Goal: Task Accomplishment & Management: Manage account settings

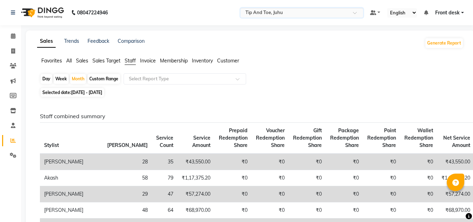
click at [173, 61] on span "Membership" at bounding box center [174, 60] width 28 height 6
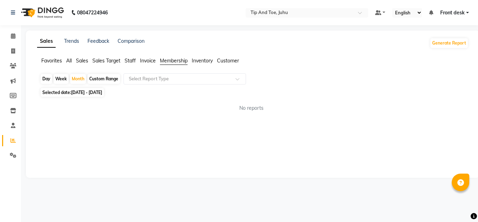
click at [73, 93] on span "01-08-2025 - 31-08-2025" at bounding box center [86, 92] width 31 height 5
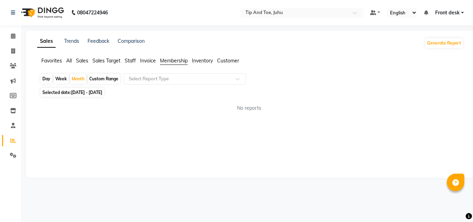
select select "8"
select select "2025"
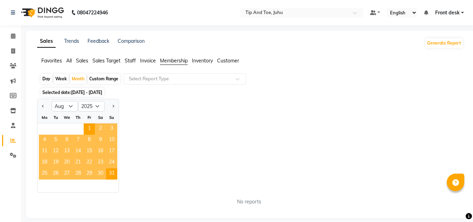
click at [73, 93] on span "01-08-2025 - 31-08-2025" at bounding box center [86, 92] width 31 height 5
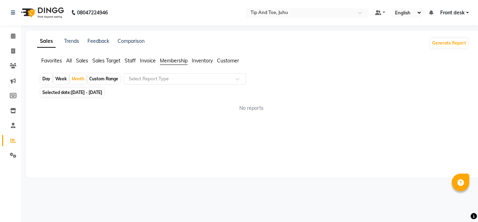
click at [178, 61] on span "Membership" at bounding box center [174, 60] width 28 height 6
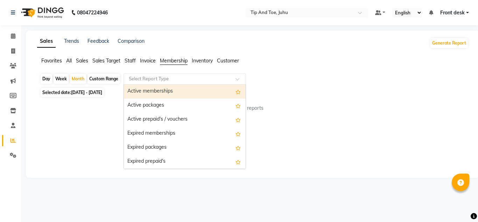
click at [174, 75] on div "Select Report Type" at bounding box center [185, 78] width 123 height 11
click at [165, 92] on div "Active memberships" at bounding box center [185, 91] width 122 height 14
select select "filtered_report"
select select "csv"
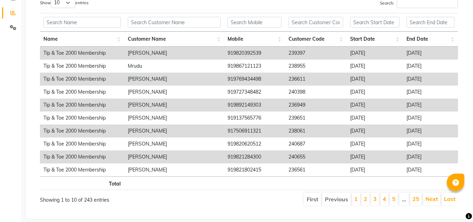
scroll to position [140, 0]
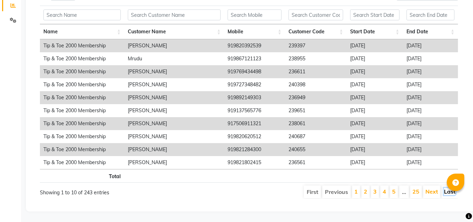
click at [446, 188] on link "Last" at bounding box center [450, 191] width 12 height 7
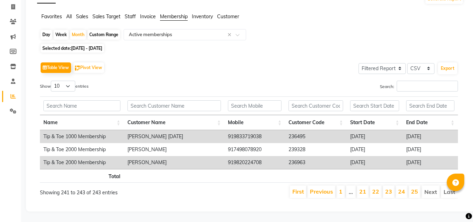
scroll to position [49, 0]
click at [412, 188] on link "25" at bounding box center [414, 191] width 7 height 7
click at [399, 188] on link "24" at bounding box center [401, 191] width 7 height 7
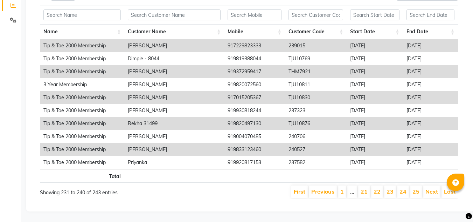
scroll to position [140, 0]
click at [415, 188] on link "25" at bounding box center [416, 191] width 7 height 7
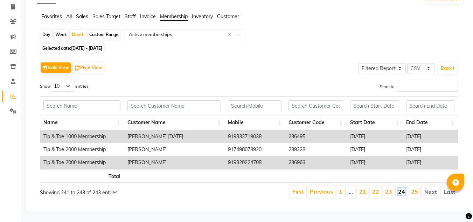
click at [401, 188] on link "24" at bounding box center [401, 191] width 7 height 7
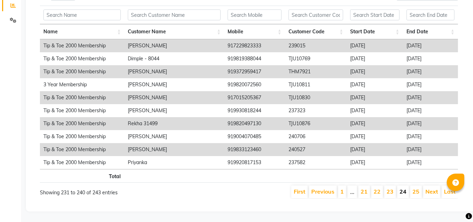
scroll to position [140, 0]
click at [418, 188] on link "25" at bounding box center [416, 191] width 7 height 7
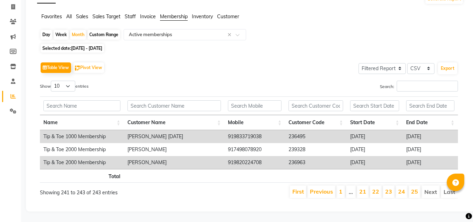
scroll to position [49, 0]
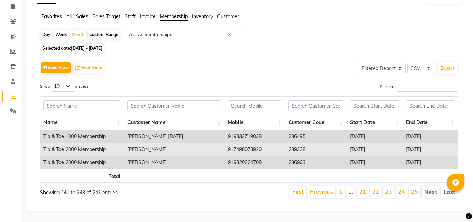
copy td "Bidisha Banerjee"
copy td "7498078920"
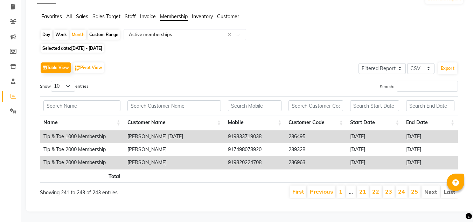
click at [248, 169] on th at bounding box center [255, 176] width 61 height 14
copy td "Vinita Tavaria"
copy td "9820224708"
click at [415, 188] on link "25" at bounding box center [414, 191] width 7 height 7
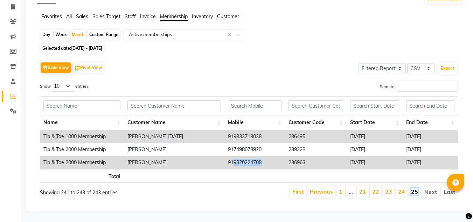
click at [415, 188] on link "25" at bounding box center [414, 191] width 7 height 7
click at [399, 187] on li "24" at bounding box center [402, 191] width 12 height 13
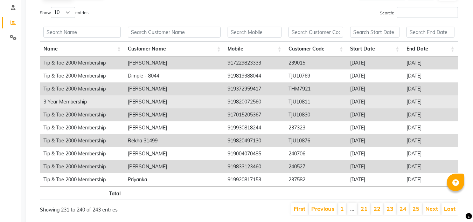
scroll to position [119, 0]
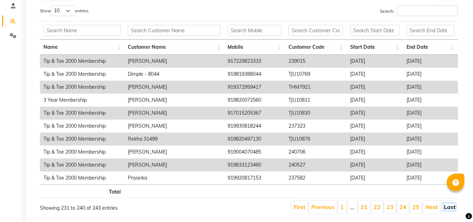
click at [454, 207] on link "Last" at bounding box center [450, 206] width 12 height 7
click at [454, 207] on div "Sales Trends Feedback Comparison Generate Report Favorites All Sales Sales Targ…" at bounding box center [250, 69] width 449 height 316
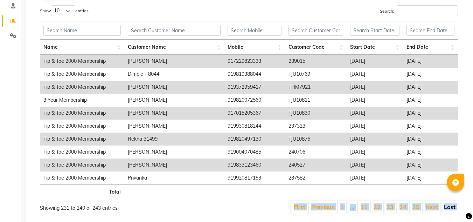
scroll to position [49, 0]
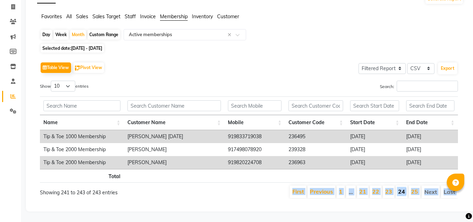
click at [401, 188] on link "24" at bounding box center [401, 191] width 7 height 7
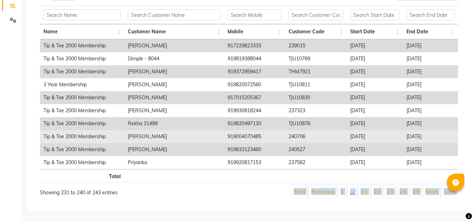
scroll to position [140, 0]
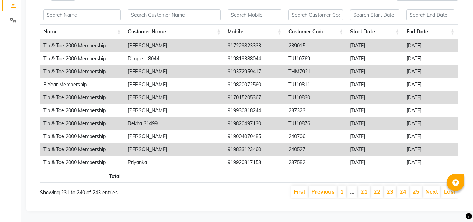
click at [207, 175] on th at bounding box center [174, 176] width 100 height 14
drag, startPoint x: 123, startPoint y: 145, endPoint x: 168, endPoint y: 145, distance: 44.8
click at [168, 145] on tr "Tip & Toe 2000 Membership Priyanka Mehra 919833123460 240527 2025-08-17 2028-08…" at bounding box center [249, 149] width 418 height 13
copy tr "Priyanka Mehra"
click at [168, 145] on td "Priyanka Mehra" at bounding box center [174, 149] width 100 height 13
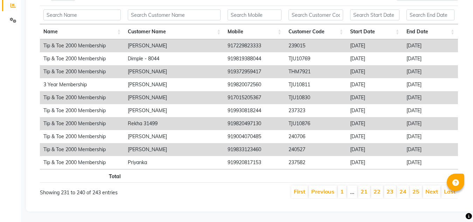
drag, startPoint x: 128, startPoint y: 143, endPoint x: 165, endPoint y: 145, distance: 36.8
click at [165, 145] on td "Priyanka Mehra" at bounding box center [174, 149] width 100 height 13
copy td "Priyanka Mehra"
drag, startPoint x: 234, startPoint y: 144, endPoint x: 271, endPoint y: 145, distance: 36.8
click at [271, 145] on td "919833123460" at bounding box center [254, 149] width 61 height 13
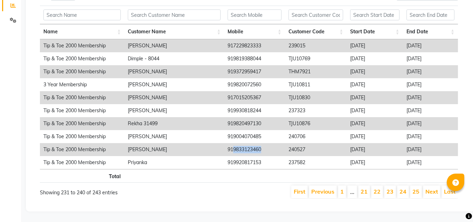
copy td "9833123460"
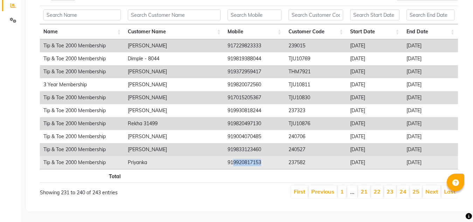
copy td "9920817153"
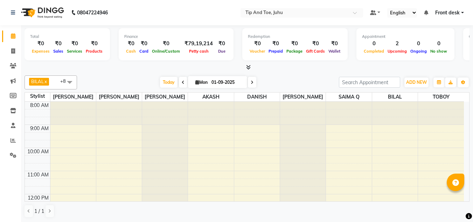
scroll to position [144, 0]
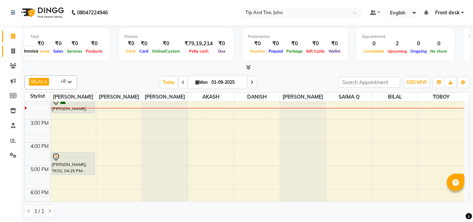
click at [9, 53] on span at bounding box center [13, 51] width 12 height 8
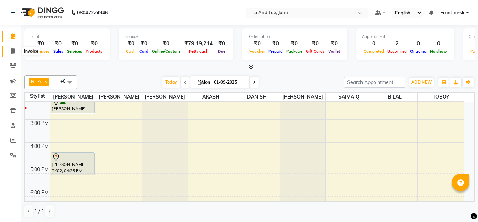
select select "5516"
select select "service"
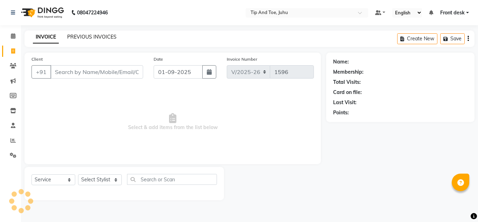
click at [106, 37] on link "PREVIOUS INVOICES" at bounding box center [91, 37] width 49 height 6
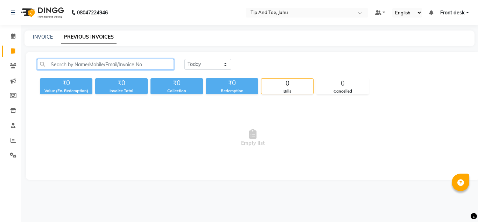
click at [106, 64] on input "text" at bounding box center [105, 64] width 137 height 11
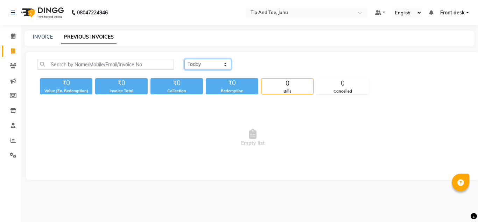
click at [200, 63] on select "Today Yesterday Custom Range" at bounding box center [208, 64] width 47 height 11
select select "range"
click at [185, 59] on select "Today Yesterday Custom Range" at bounding box center [208, 64] width 47 height 11
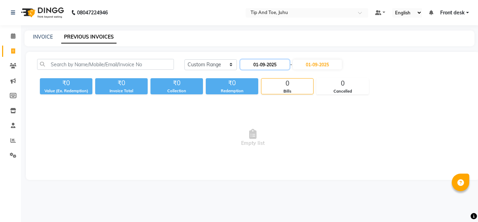
click at [256, 62] on input "01-09-2025" at bounding box center [265, 65] width 49 height 10
select select "9"
select select "2025"
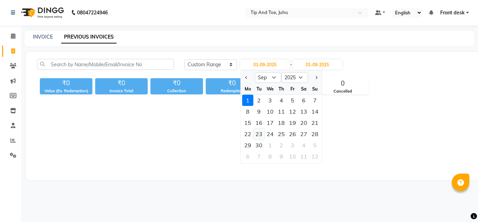
click at [257, 135] on div "23" at bounding box center [259, 133] width 11 height 11
type input "23-09-2025"
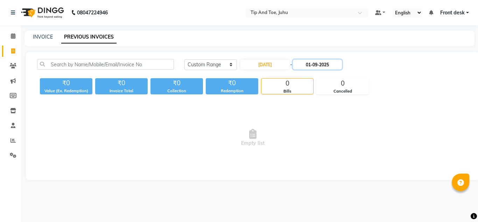
click at [324, 61] on input "01-09-2025" at bounding box center [317, 65] width 49 height 10
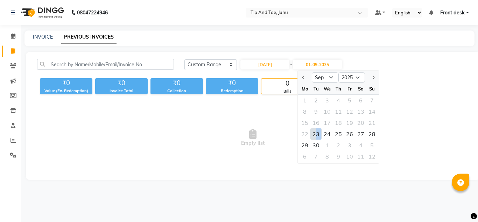
drag, startPoint x: 323, startPoint y: 132, endPoint x: 317, endPoint y: 137, distance: 8.0
click at [317, 137] on div "22 23 24 25 26 27 28" at bounding box center [338, 133] width 81 height 11
click at [317, 135] on div "23" at bounding box center [316, 133] width 11 height 11
type input "23-09-2025"
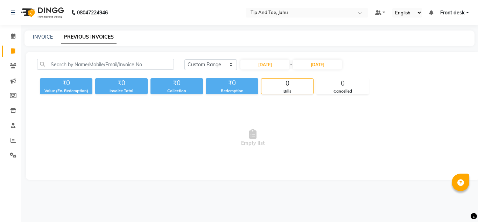
click at [77, 124] on span "Empty list" at bounding box center [253, 138] width 432 height 70
click at [109, 70] on div "Today Yesterday Custom Range 23-09-2025 - 23-09-2025" at bounding box center [253, 67] width 442 height 16
drag, startPoint x: 148, startPoint y: 63, endPoint x: 234, endPoint y: 80, distance: 87.4
click at [153, 65] on input "text" at bounding box center [105, 64] width 137 height 11
drag, startPoint x: 253, startPoint y: 95, endPoint x: 162, endPoint y: 95, distance: 90.7
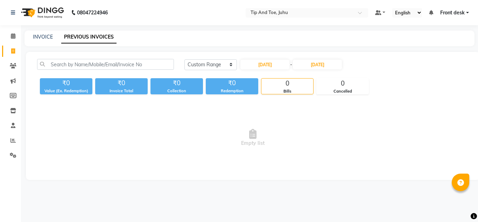
click at [251, 96] on div "Today Yesterday Custom Range 23-09-2025 - 23-09-2025 ₹0 Value (Ex. Redemption) …" at bounding box center [253, 116] width 454 height 128
click at [162, 95] on div "Today Yesterday Custom Range 23-09-2025 - 23-09-2025 ₹0 Value (Ex. Redemption) …" at bounding box center [253, 116] width 454 height 128
drag, startPoint x: 228, startPoint y: 84, endPoint x: 297, endPoint y: 85, distance: 68.3
click at [231, 83] on div "₹0" at bounding box center [232, 83] width 53 height 10
click at [318, 85] on div "0" at bounding box center [343, 83] width 52 height 10
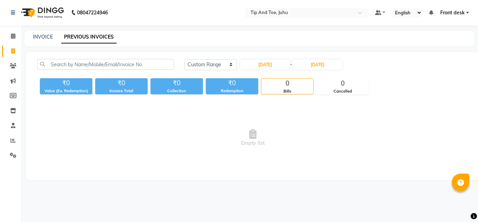
drag, startPoint x: 350, startPoint y: 85, endPoint x: 0, endPoint y: 60, distance: 350.9
click at [344, 86] on div "0" at bounding box center [343, 83] width 52 height 10
click at [261, 59] on div "23-09-2025 - 23-09-2025" at bounding box center [291, 64] width 103 height 11
click at [263, 62] on input "23-09-2025" at bounding box center [265, 65] width 49 height 10
select select "9"
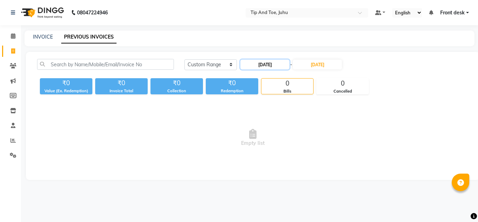
select select "2025"
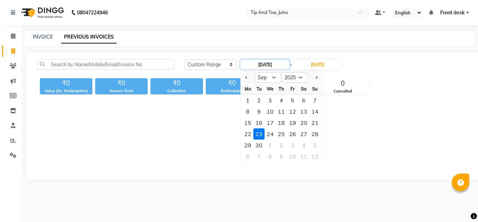
click at [263, 62] on input "23-09-2025" at bounding box center [265, 65] width 49 height 10
click at [248, 77] on span "Previous month" at bounding box center [247, 77] width 3 height 3
click at [315, 77] on span "Next month" at bounding box center [316, 77] width 3 height 3
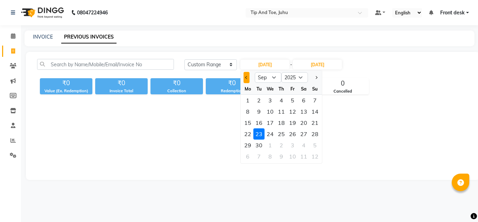
click at [248, 77] on span "Previous month" at bounding box center [247, 77] width 3 height 3
click at [317, 76] on button "Next month" at bounding box center [316, 77] width 6 height 11
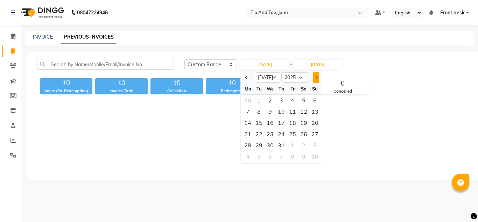
select select "8"
click at [302, 133] on div "23" at bounding box center [303, 133] width 11 height 11
type input "23-08-2025"
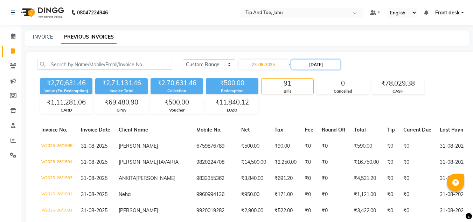
click at [322, 68] on input "23-09-2025" at bounding box center [315, 65] width 49 height 10
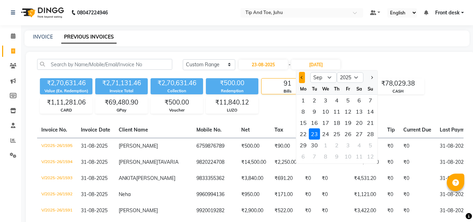
click at [302, 76] on span "Previous month" at bounding box center [302, 77] width 3 height 3
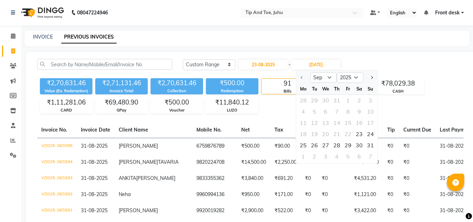
select select "8"
click at [361, 132] on div "23" at bounding box center [359, 133] width 11 height 11
type input "23-08-2025"
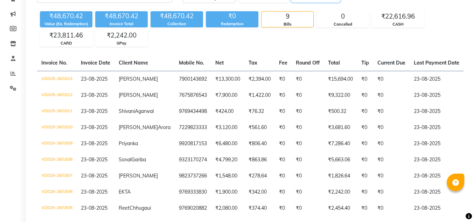
scroll to position [92, 0]
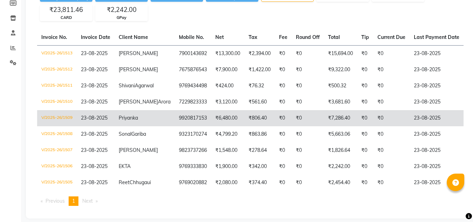
click at [184, 126] on td "9920817153" at bounding box center [193, 118] width 36 height 16
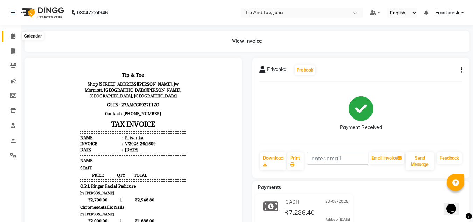
click at [8, 39] on span at bounding box center [13, 36] width 12 height 8
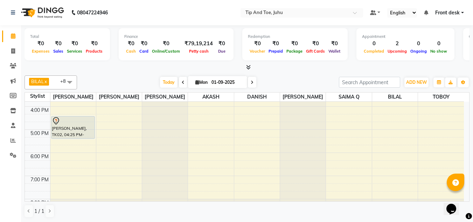
scroll to position [181, 0]
click at [72, 81] on span at bounding box center [70, 81] width 14 height 13
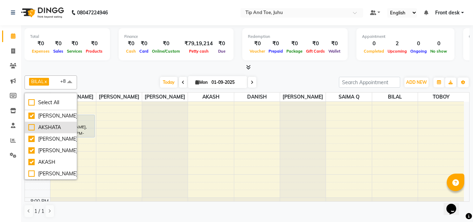
click at [30, 128] on div "AKSHATA" at bounding box center [50, 127] width 45 height 7
checkbox input "true"
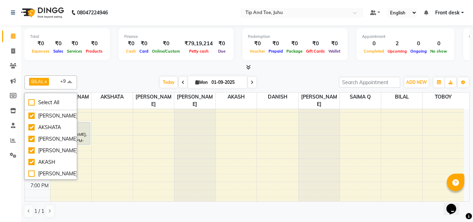
click at [139, 75] on div "BILAL x [PERSON_NAME] x AKASH x [PERSON_NAME] x DANISH x TOBOY x Angeli kharei …" at bounding box center [247, 147] width 445 height 148
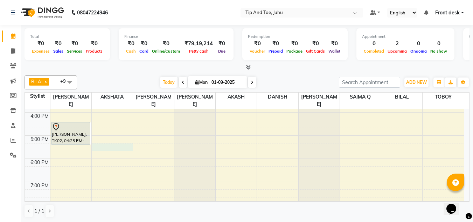
click at [108, 143] on div "8:00 AM 9:00 AM 10:00 AM 11:00 AM 12:00 PM 1:00 PM 2:00 PM 3:00 PM 4:00 PM 5:00…" at bounding box center [244, 77] width 439 height 300
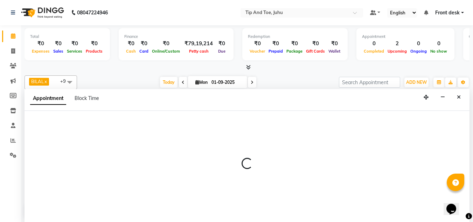
scroll to position [0, 0]
select select "37351"
select select "tentative"
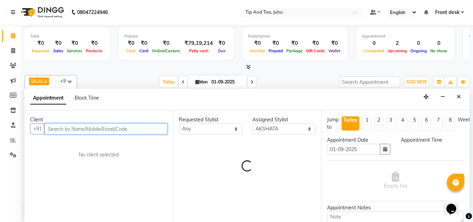
select select "1035"
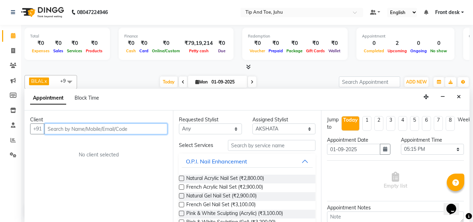
click at [115, 125] on input "text" at bounding box center [105, 128] width 123 height 11
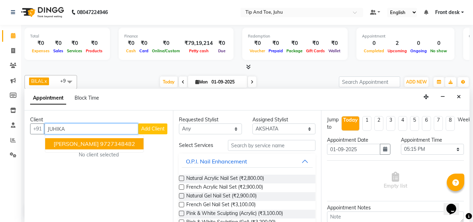
click at [103, 143] on ngb-highlight "9727348482" at bounding box center [117, 143] width 35 height 7
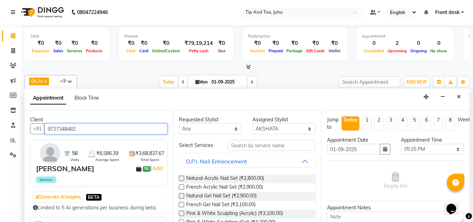
type input "9727348482"
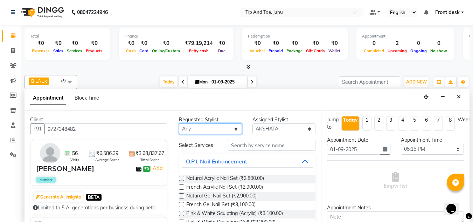
click at [209, 131] on select "Any [PERSON_NAME] AKASH [PERSON_NAME] kharei [PERSON_NAME] [DEMOGRAPHIC_DATA] […" at bounding box center [210, 128] width 63 height 11
select select "37351"
click at [179, 123] on select "Any [PERSON_NAME] AKASH [PERSON_NAME] kharei [PERSON_NAME] [DEMOGRAPHIC_DATA] […" at bounding box center [210, 128] width 63 height 11
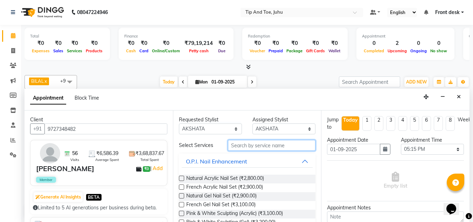
click at [273, 147] on input "text" at bounding box center [272, 145] width 88 height 11
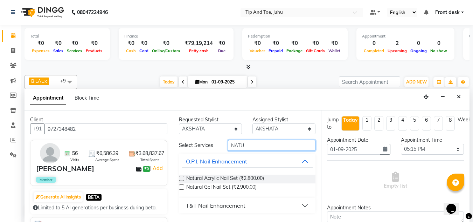
type input "NATU"
click at [182, 179] on label at bounding box center [181, 177] width 5 height 5
click at [182, 179] on input "checkbox" at bounding box center [181, 179] width 5 height 5
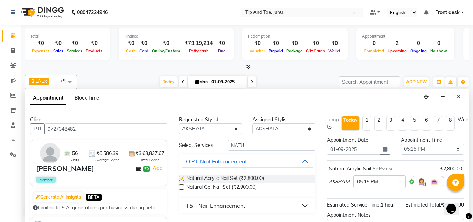
checkbox input "false"
drag, startPoint x: 473, startPoint y: 154, endPoint x: 478, endPoint y: 193, distance: 39.3
click at [473, 193] on html "08047224946 Select Location × Tip And Toe, Juhu Default Panel My Panel English …" at bounding box center [236, 111] width 473 height 222
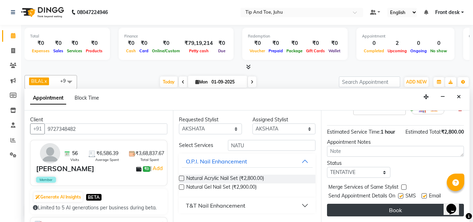
click at [396, 206] on button "Book" at bounding box center [395, 210] width 137 height 13
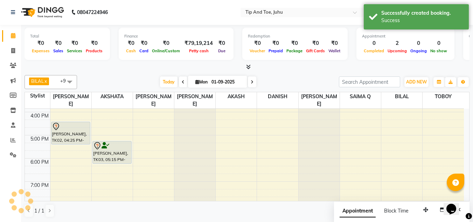
scroll to position [0, 0]
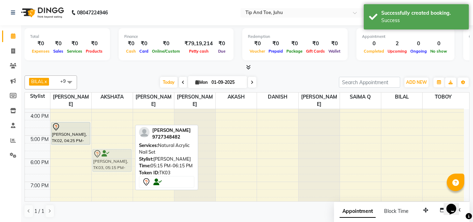
drag, startPoint x: 115, startPoint y: 143, endPoint x: 113, endPoint y: 149, distance: 6.4
click at [113, 149] on div "[PERSON_NAME], TK03, 05:15 PM-06:15 PM, Natural Acrylic Nail Set [PERSON_NAME],…" at bounding box center [112, 77] width 41 height 300
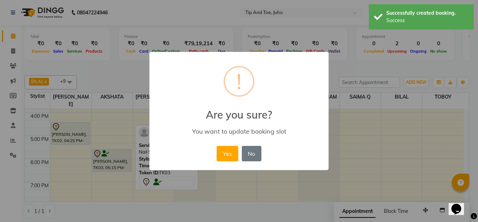
drag, startPoint x: 226, startPoint y: 150, endPoint x: 119, endPoint y: 163, distance: 107.2
click at [223, 152] on button "Yes" at bounding box center [227, 153] width 21 height 15
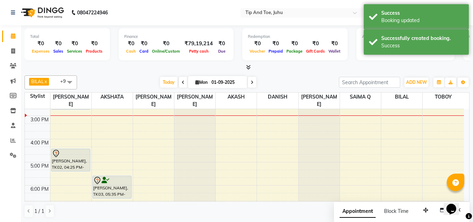
scroll to position [156, 0]
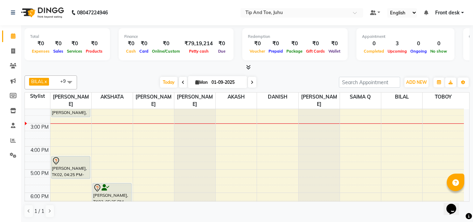
scroll to position [201, 0]
